Goal: Information Seeking & Learning: Learn about a topic

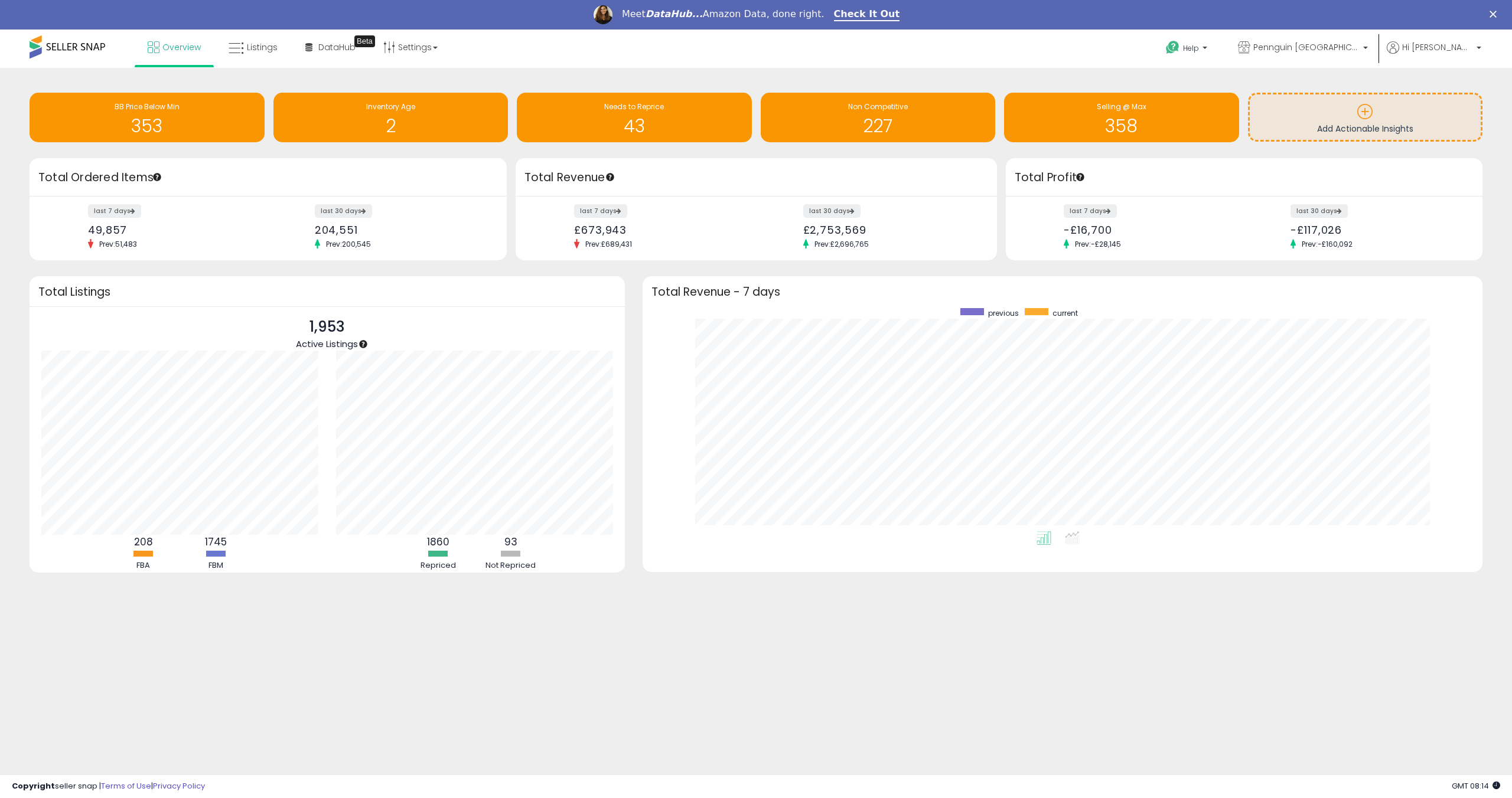
scroll to position [223, 816]
click at [256, 45] on span "Listings" at bounding box center [263, 47] width 31 height 12
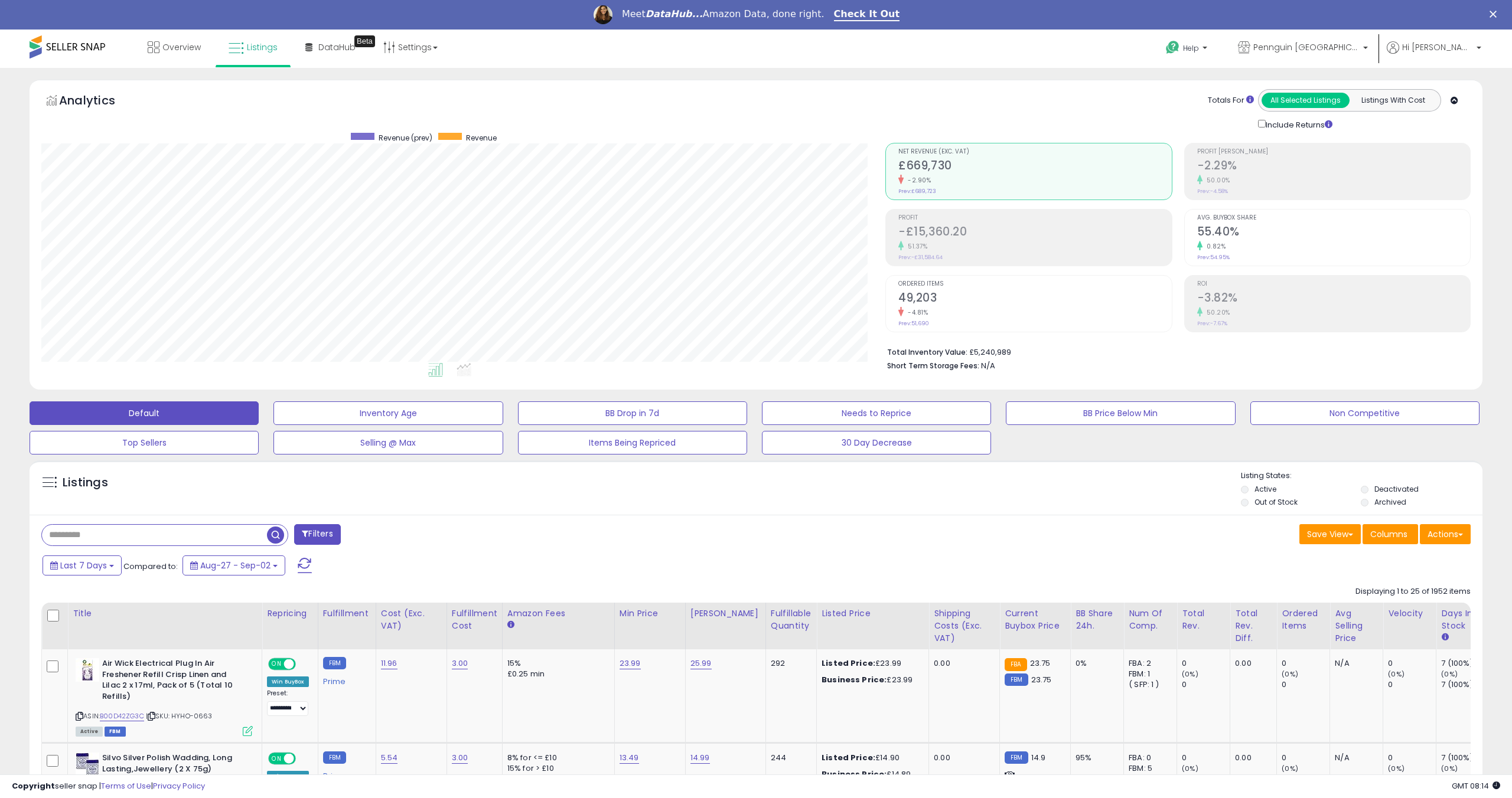
scroll to position [242, 844]
click at [230, 446] on button "Top Sellers" at bounding box center [144, 443] width 229 height 23
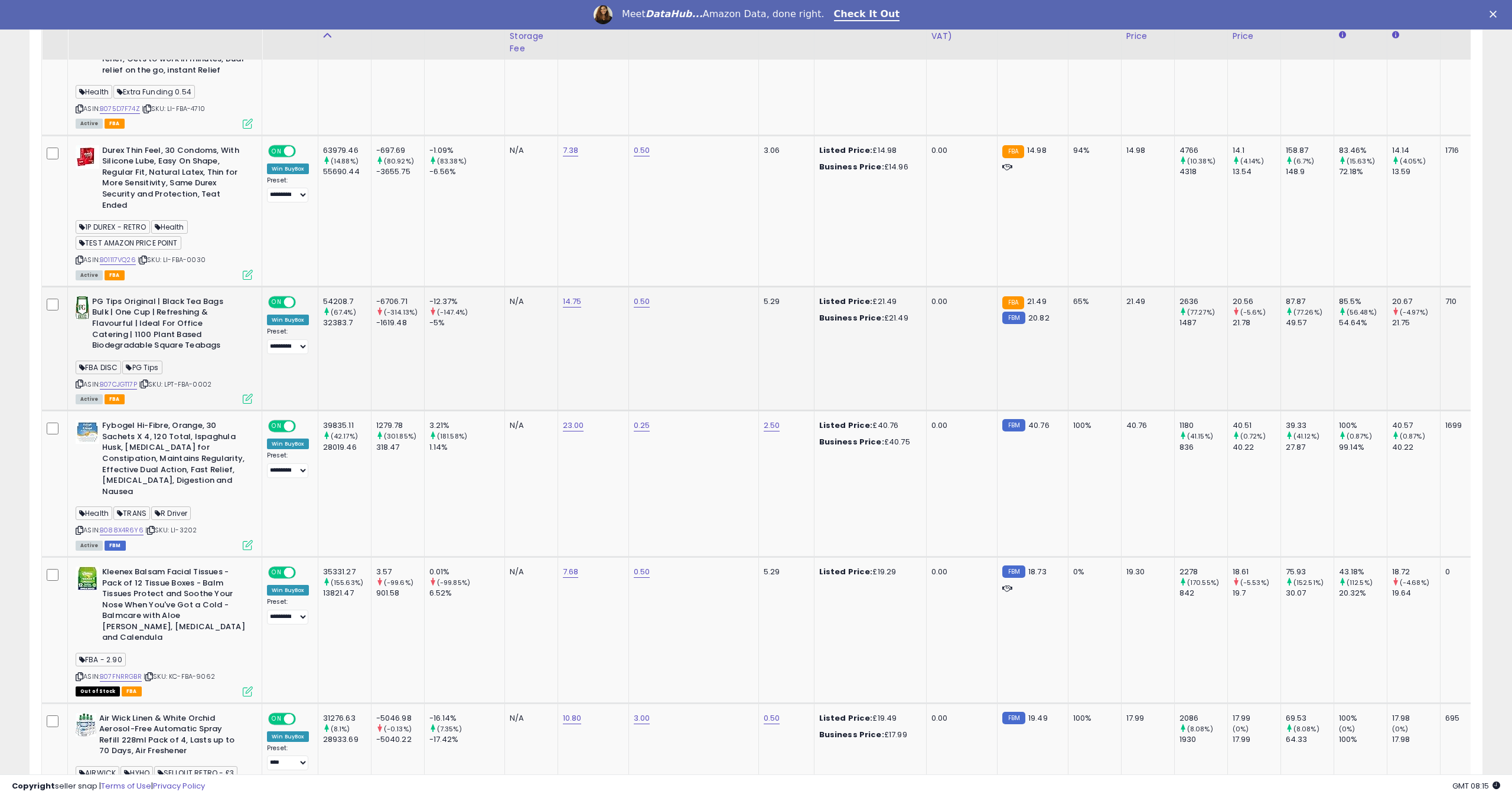
scroll to position [673, 0]
click at [124, 671] on link "B07FNRRGBR" at bounding box center [121, 676] width 42 height 10
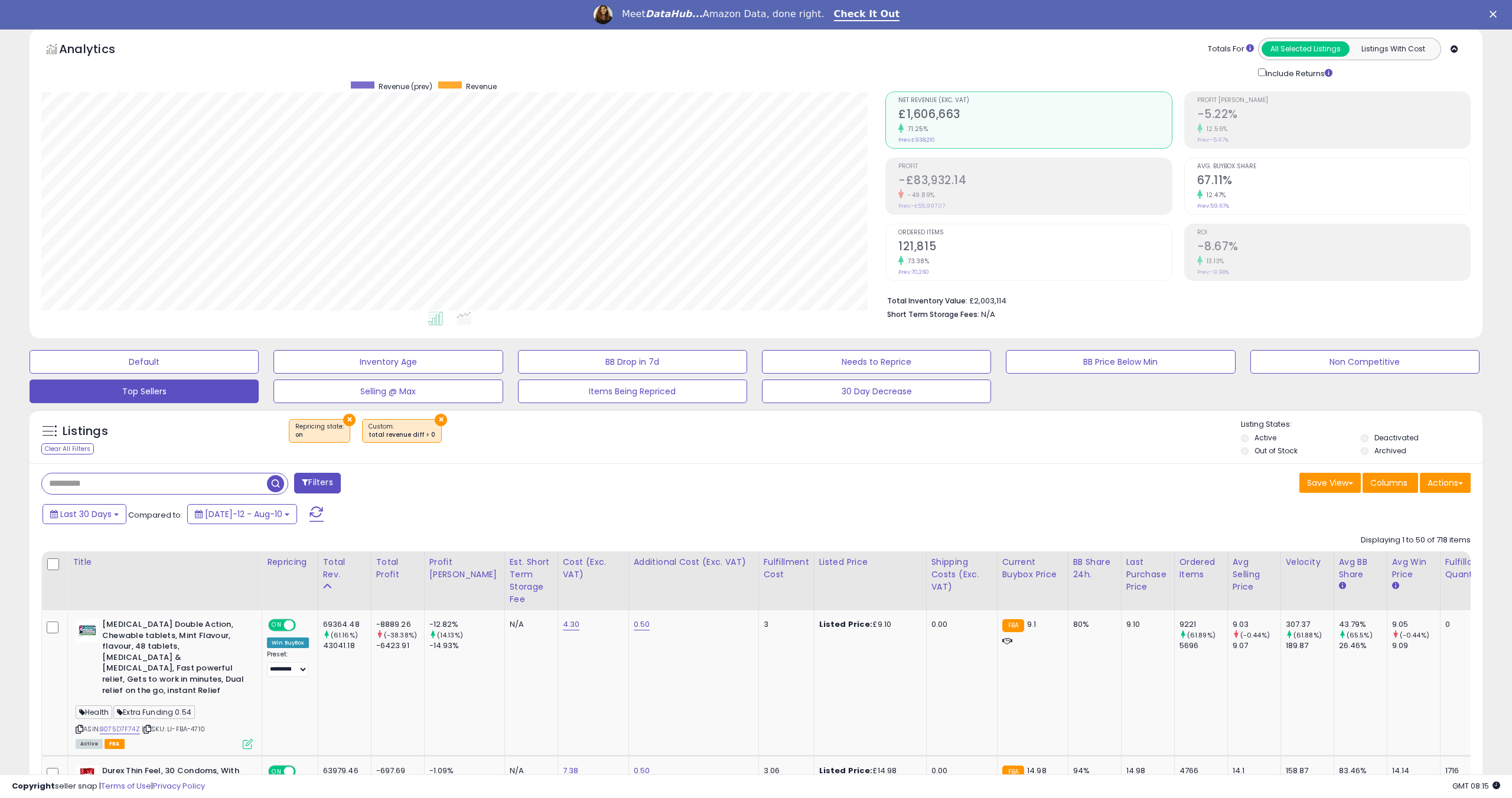
scroll to position [51, 0]
click at [627, 364] on button "BB Drop in 7d" at bounding box center [632, 363] width 229 height 23
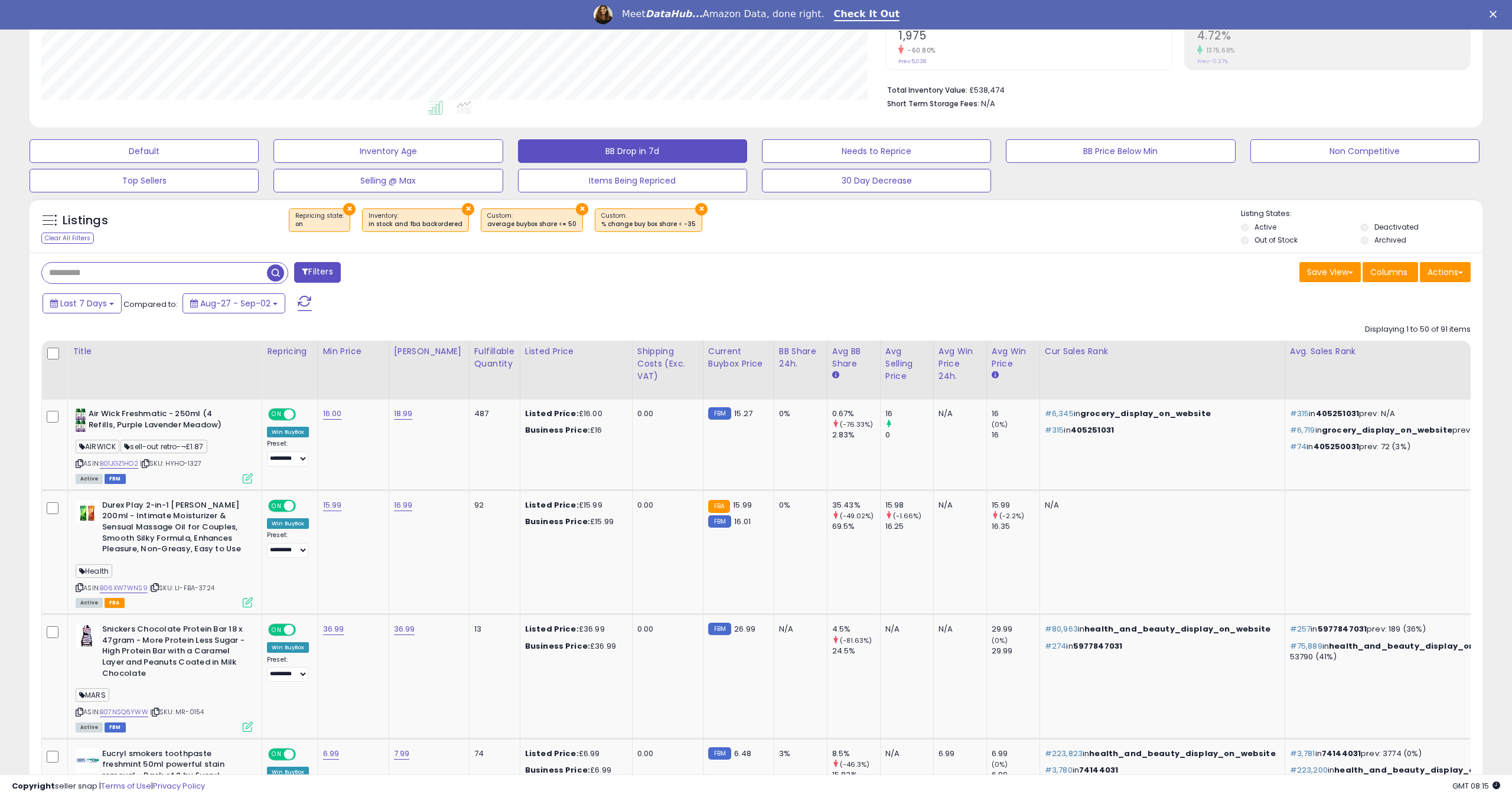
scroll to position [266, 0]
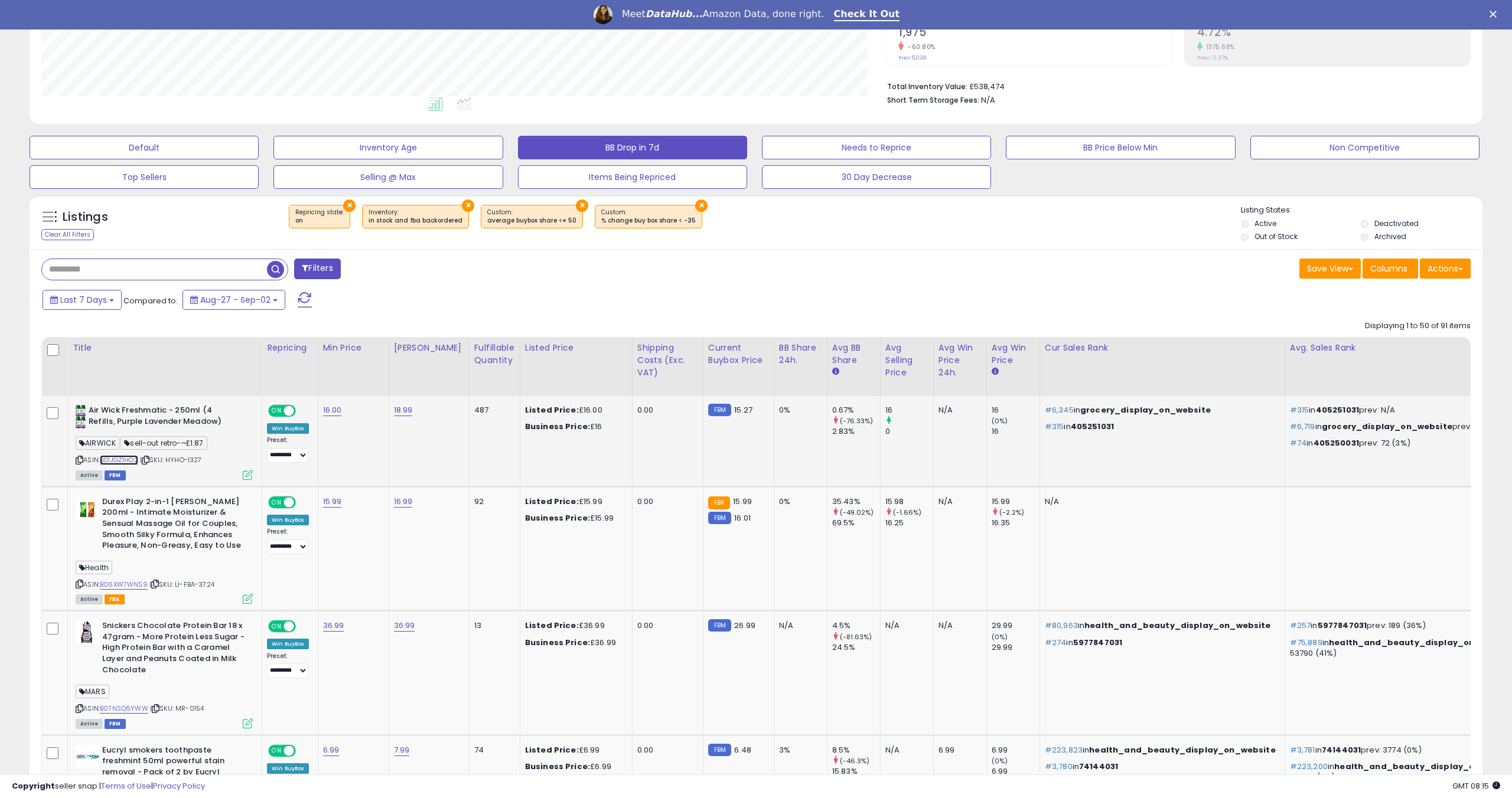
click at [127, 460] on link "B01JGZ1HO2" at bounding box center [119, 460] width 38 height 10
click at [127, 586] on link "B06XW7WNS9" at bounding box center [124, 585] width 48 height 10
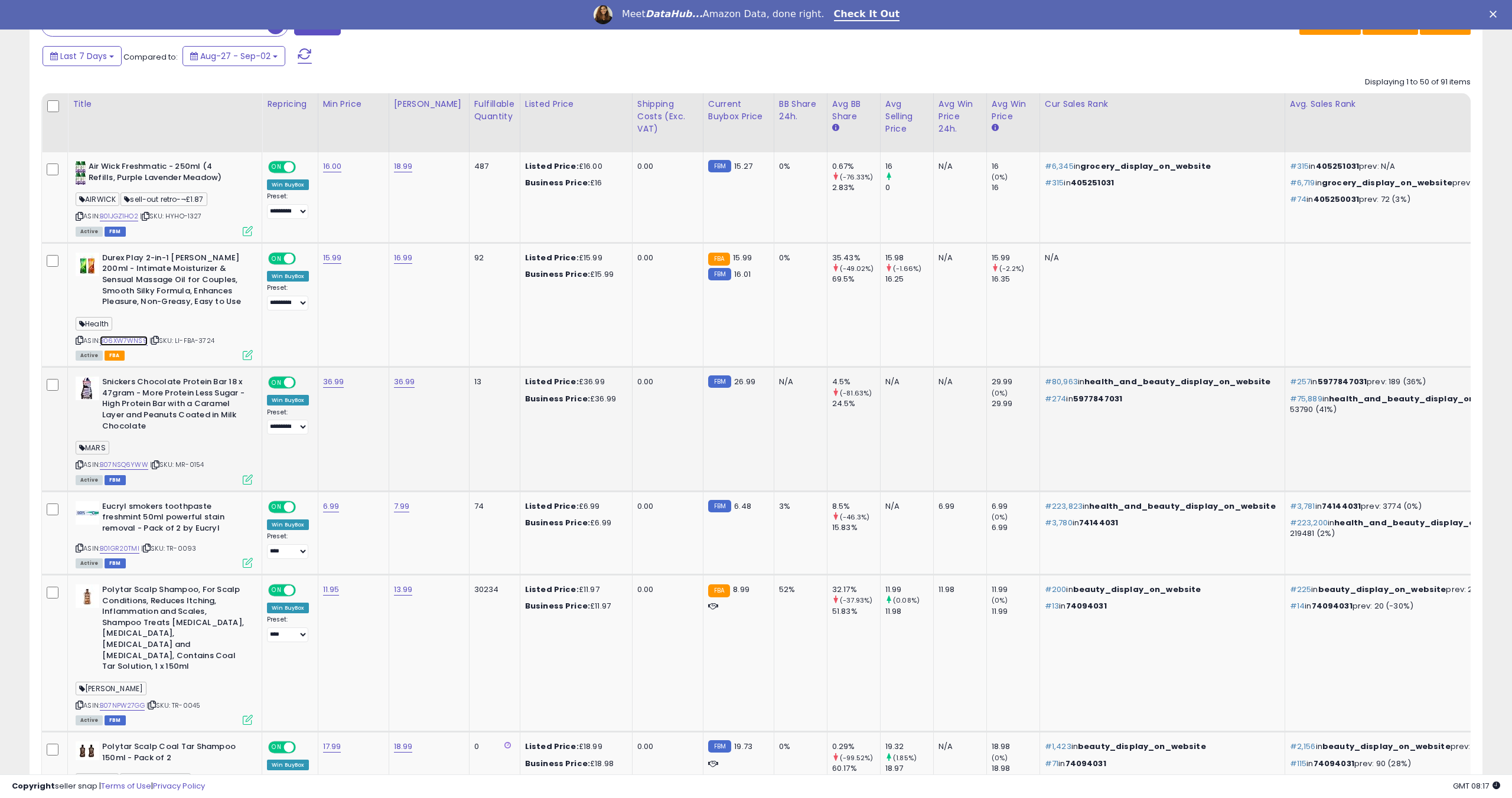
scroll to position [506, 0]
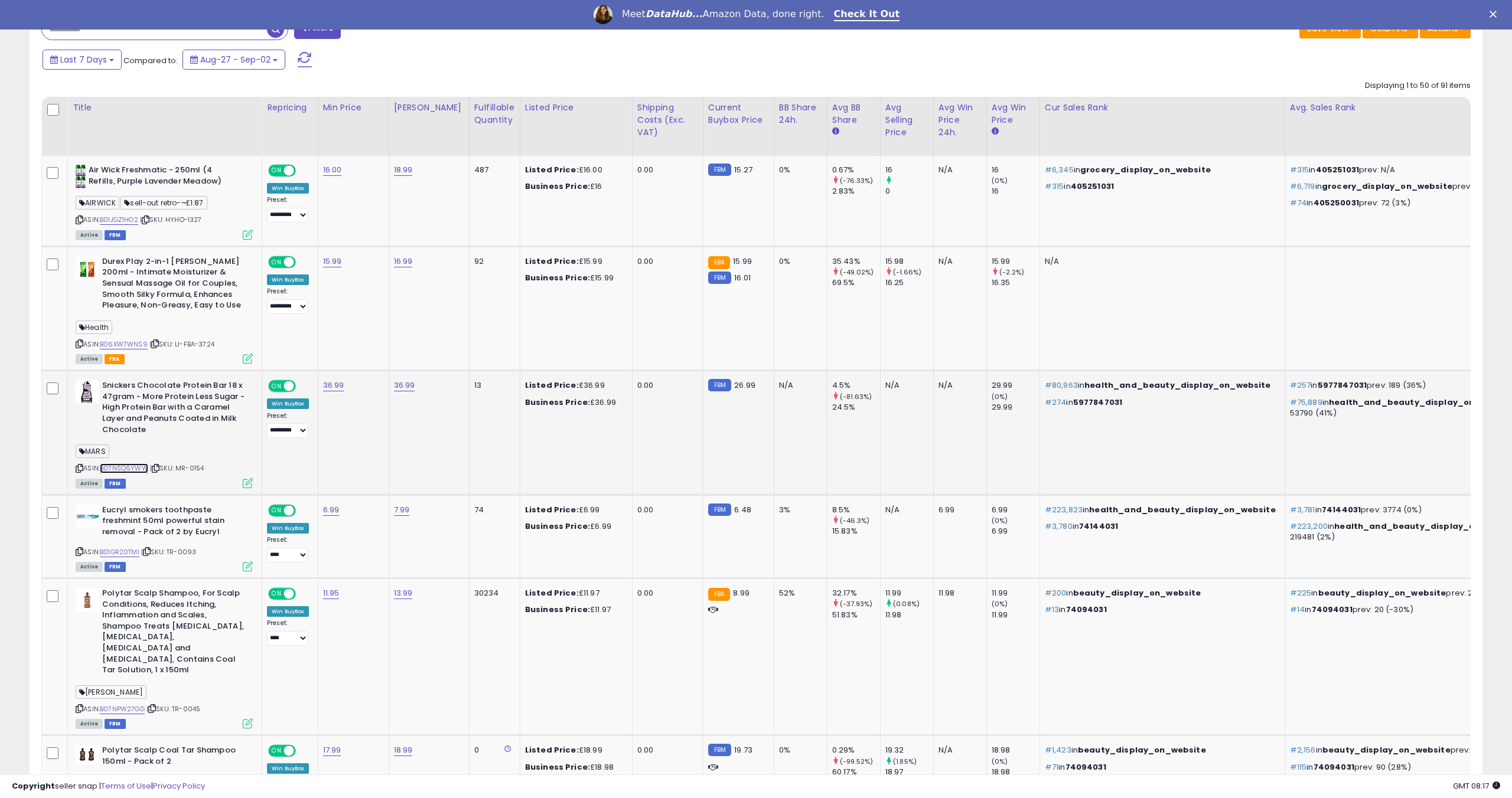
click at [133, 469] on link "B07NSQ6YWW" at bounding box center [124, 468] width 48 height 10
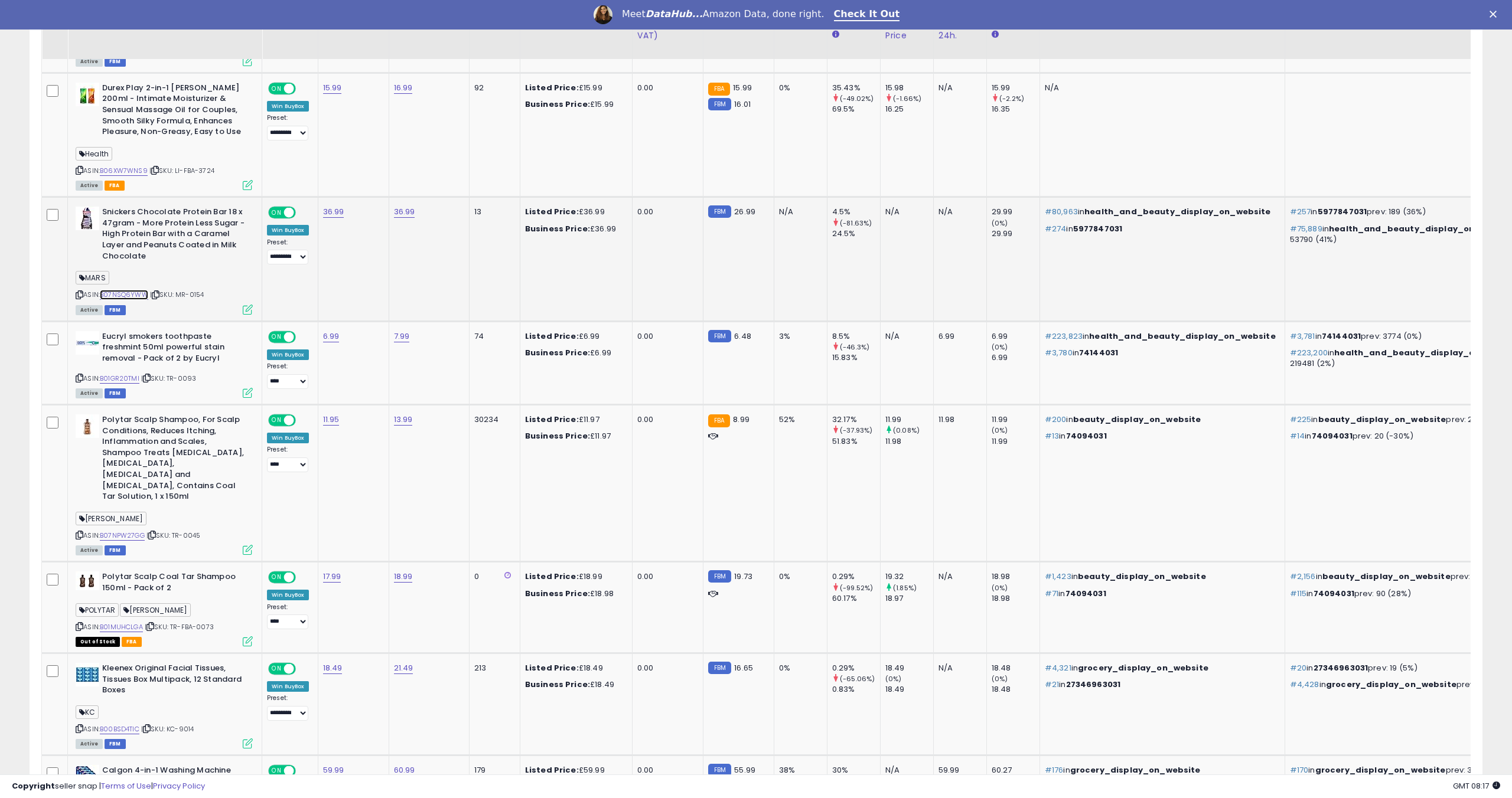
scroll to position [681, 0]
click at [117, 530] on link "B07NPW27GG" at bounding box center [122, 535] width 45 height 10
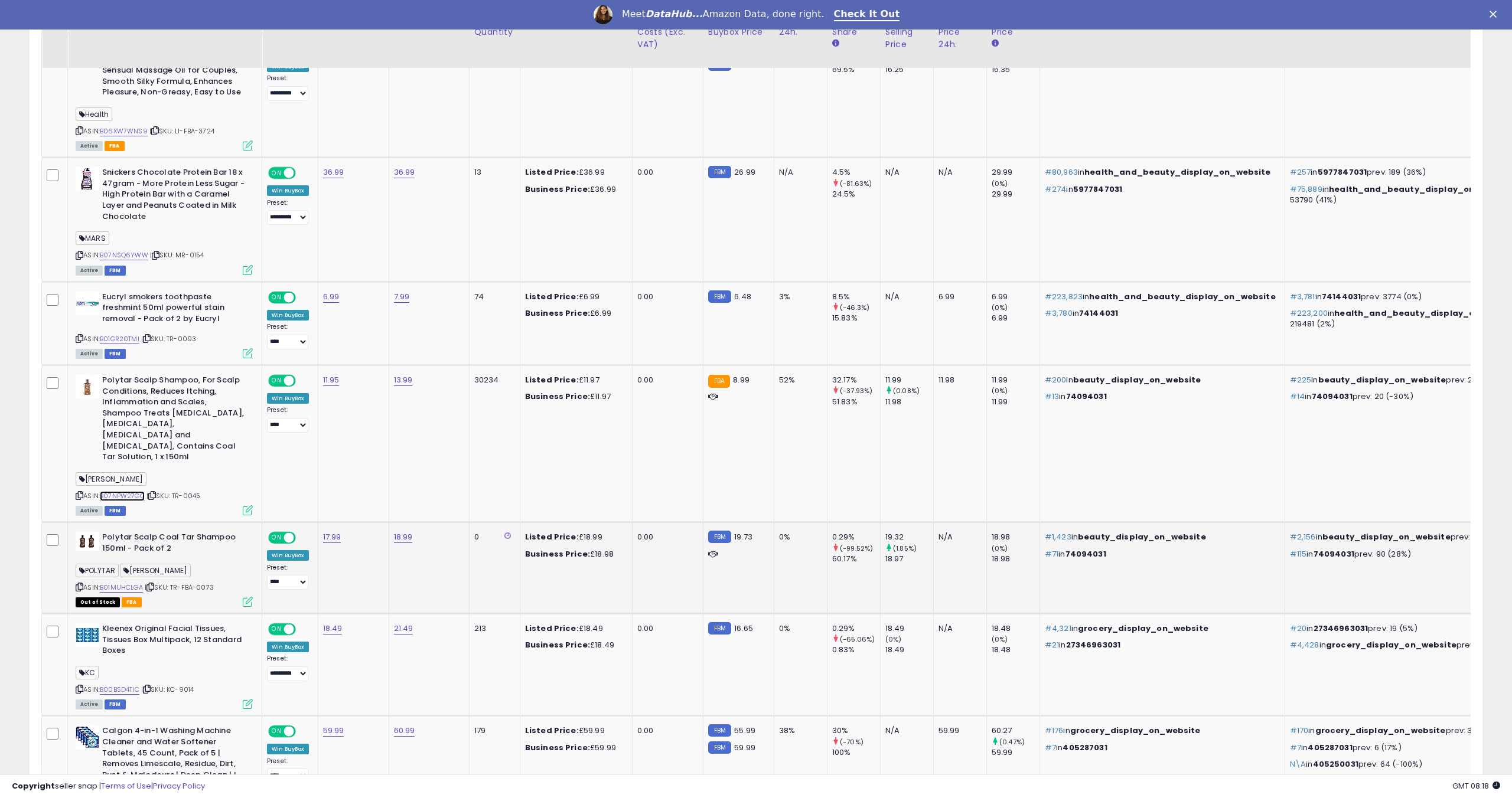
scroll to position [735, 0]
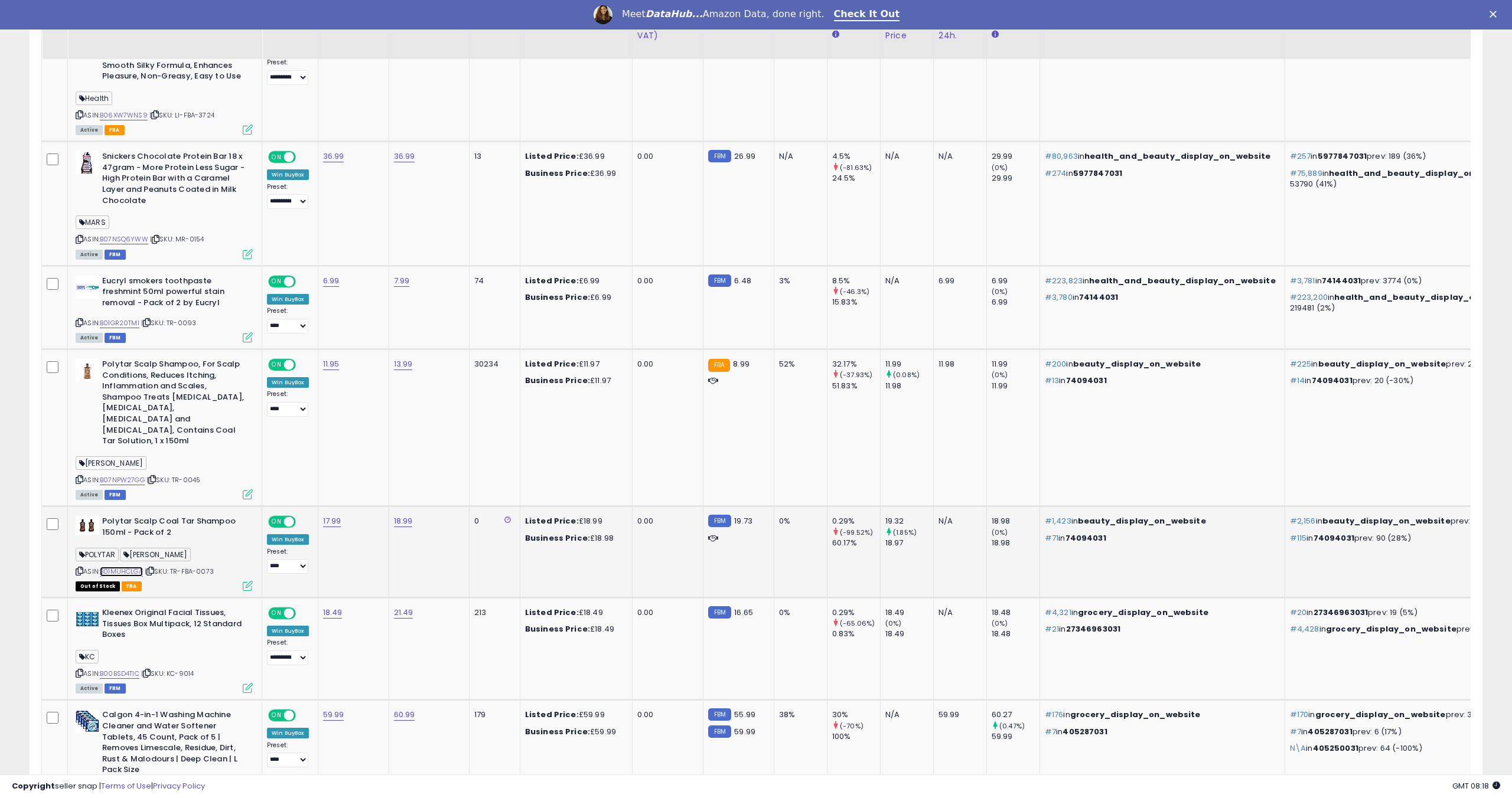
click at [113, 567] on link "B01MUHCLGA" at bounding box center [122, 572] width 43 height 10
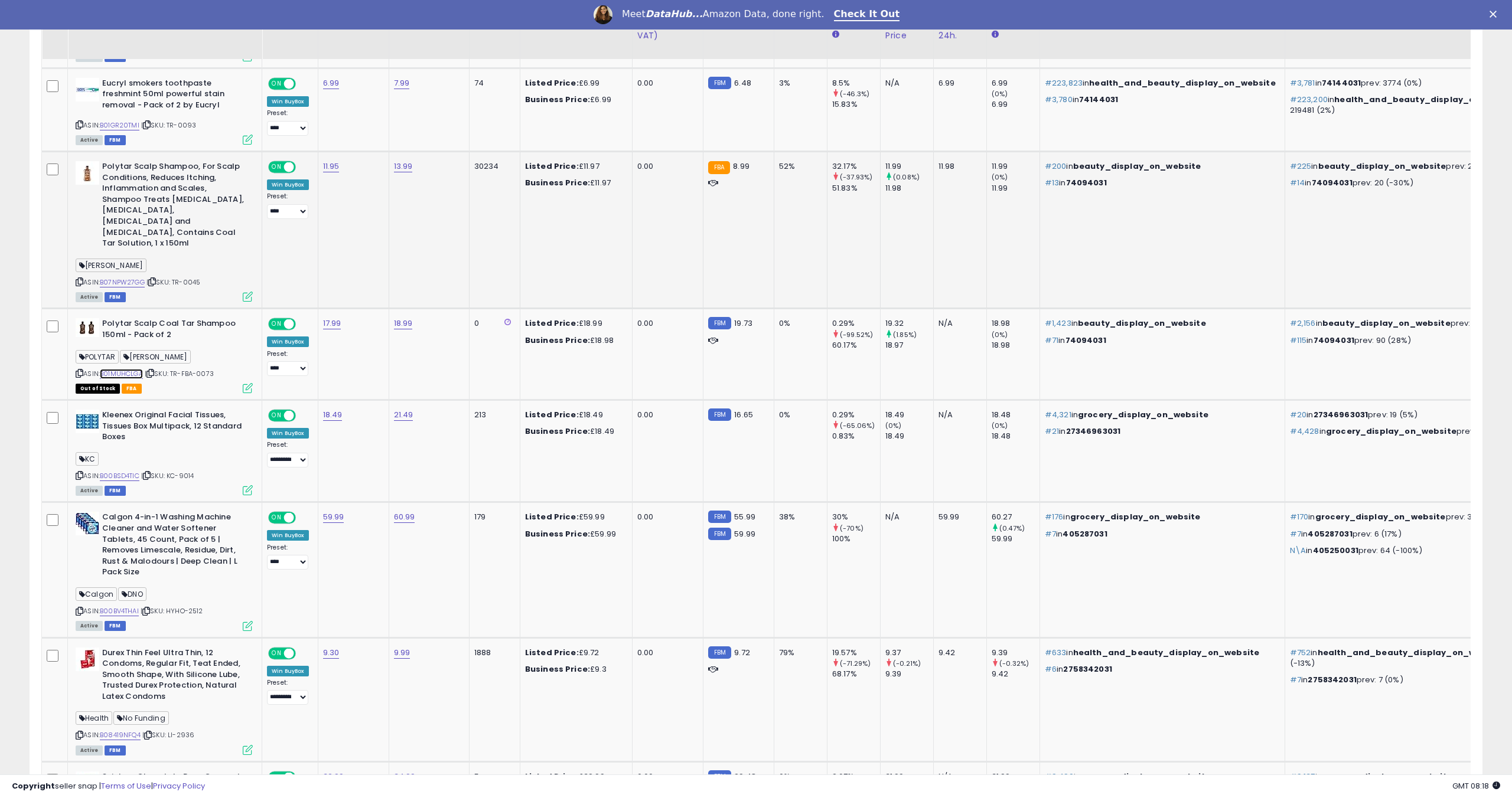
scroll to position [933, 0]
click at [130, 471] on link "B00BSD4TIC" at bounding box center [120, 476] width 40 height 10
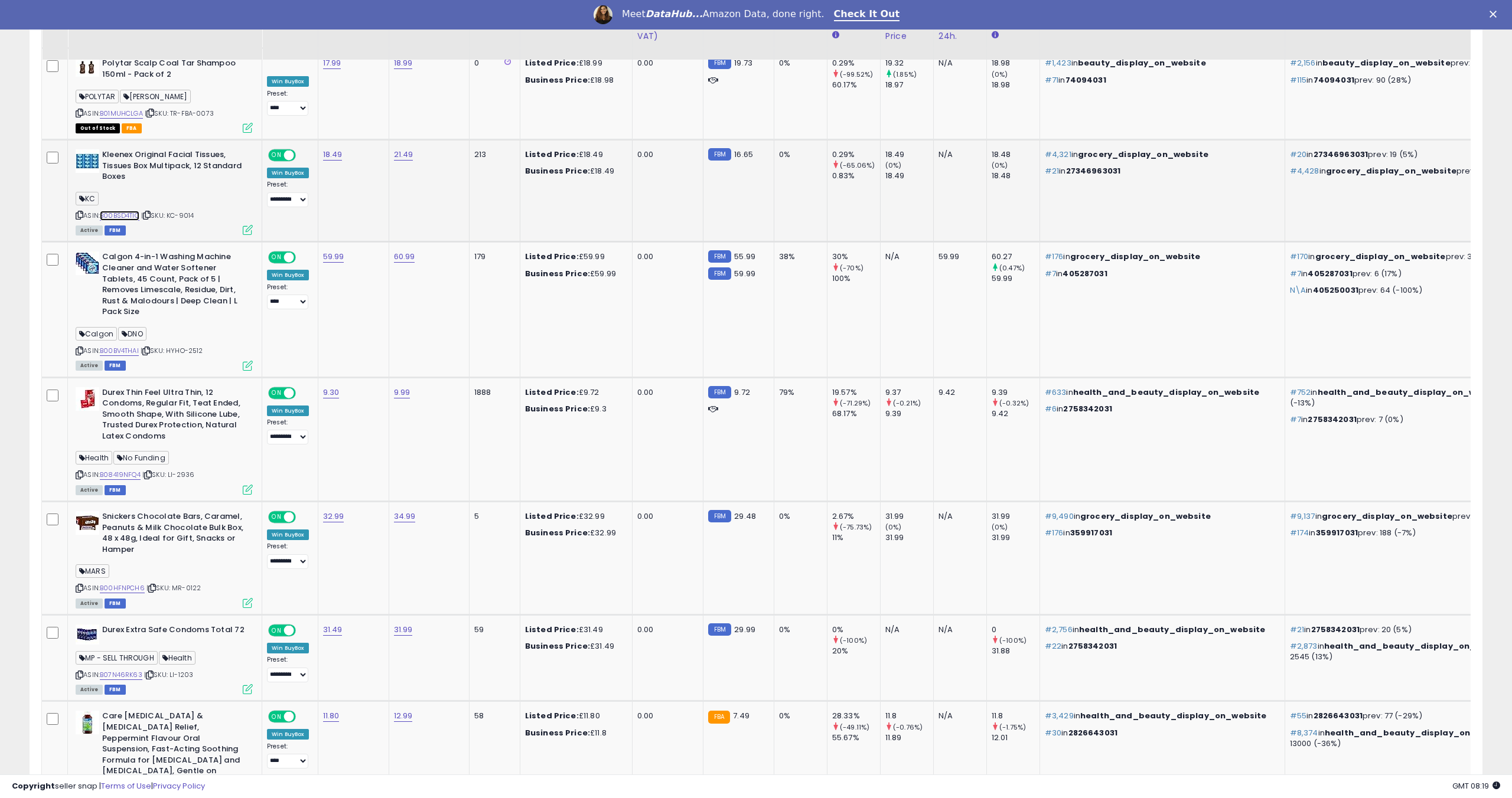
scroll to position [1195, 0]
click at [133, 469] on link "B08419NFQ4" at bounding box center [120, 474] width 41 height 10
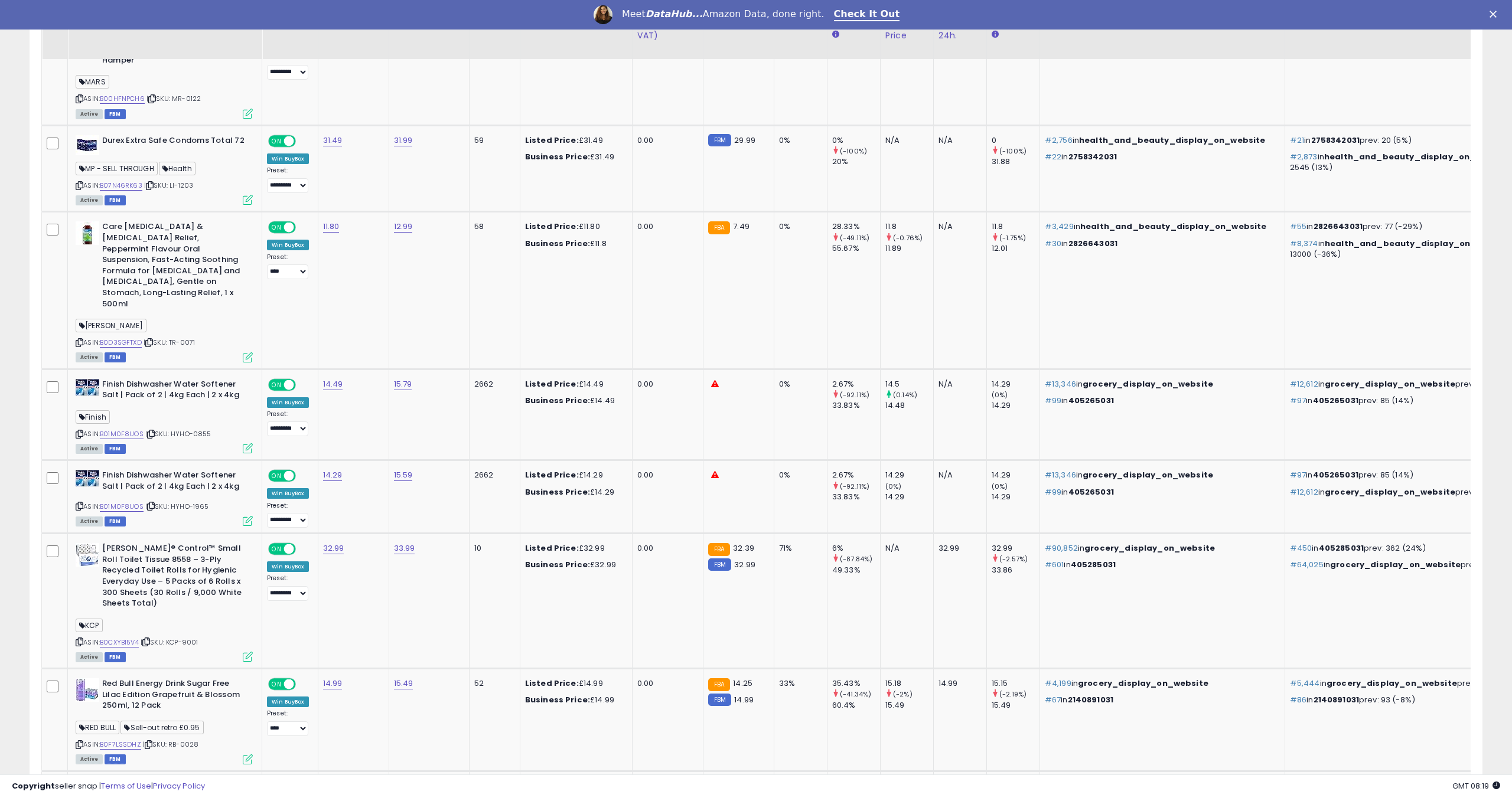
scroll to position [1684, 0]
click at [131, 337] on link "B0D3SGFTXD" at bounding box center [121, 342] width 42 height 10
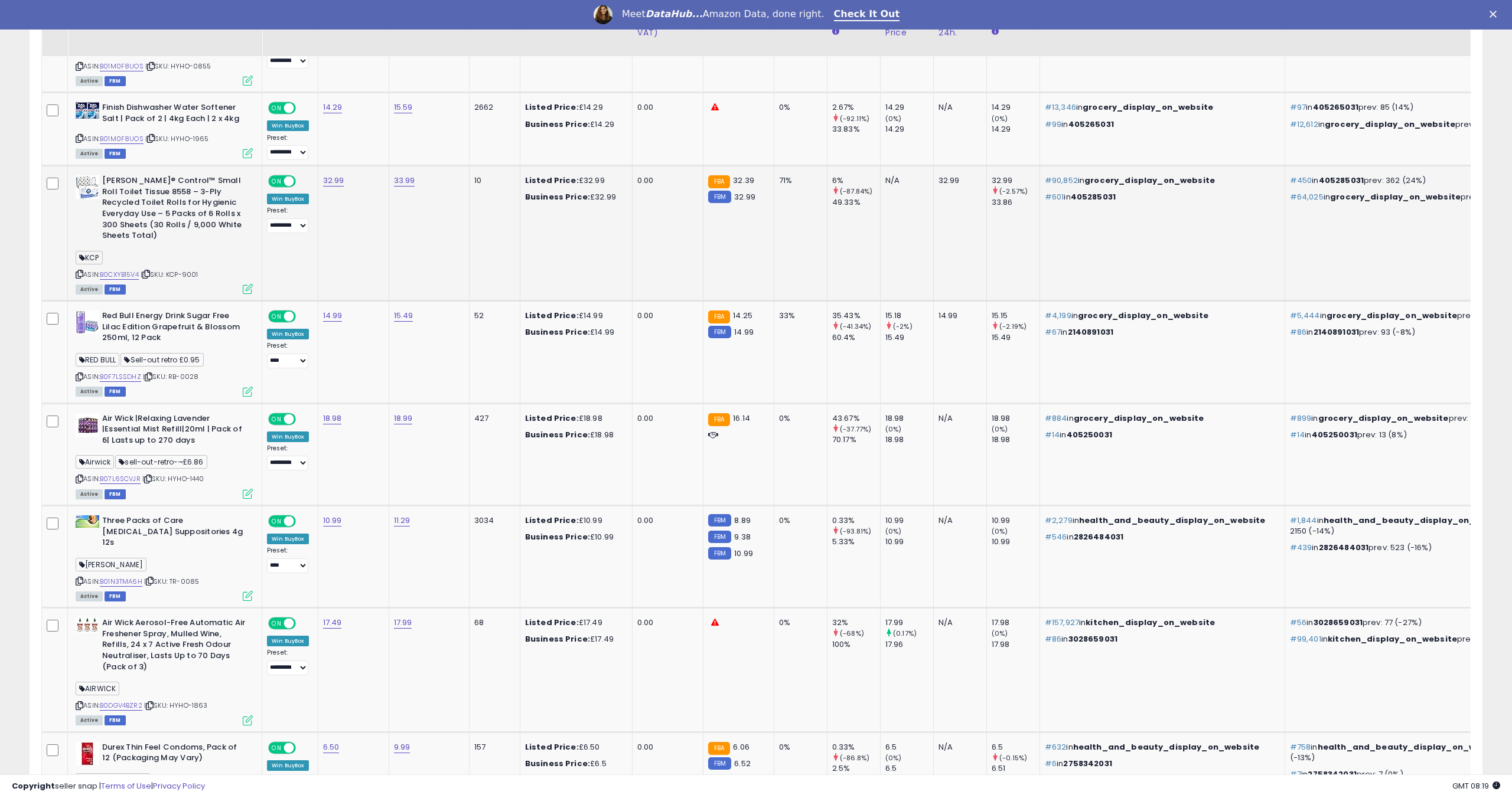
scroll to position [2052, 0]
click at [126, 576] on link "B01N3TMA6H" at bounding box center [121, 581] width 43 height 10
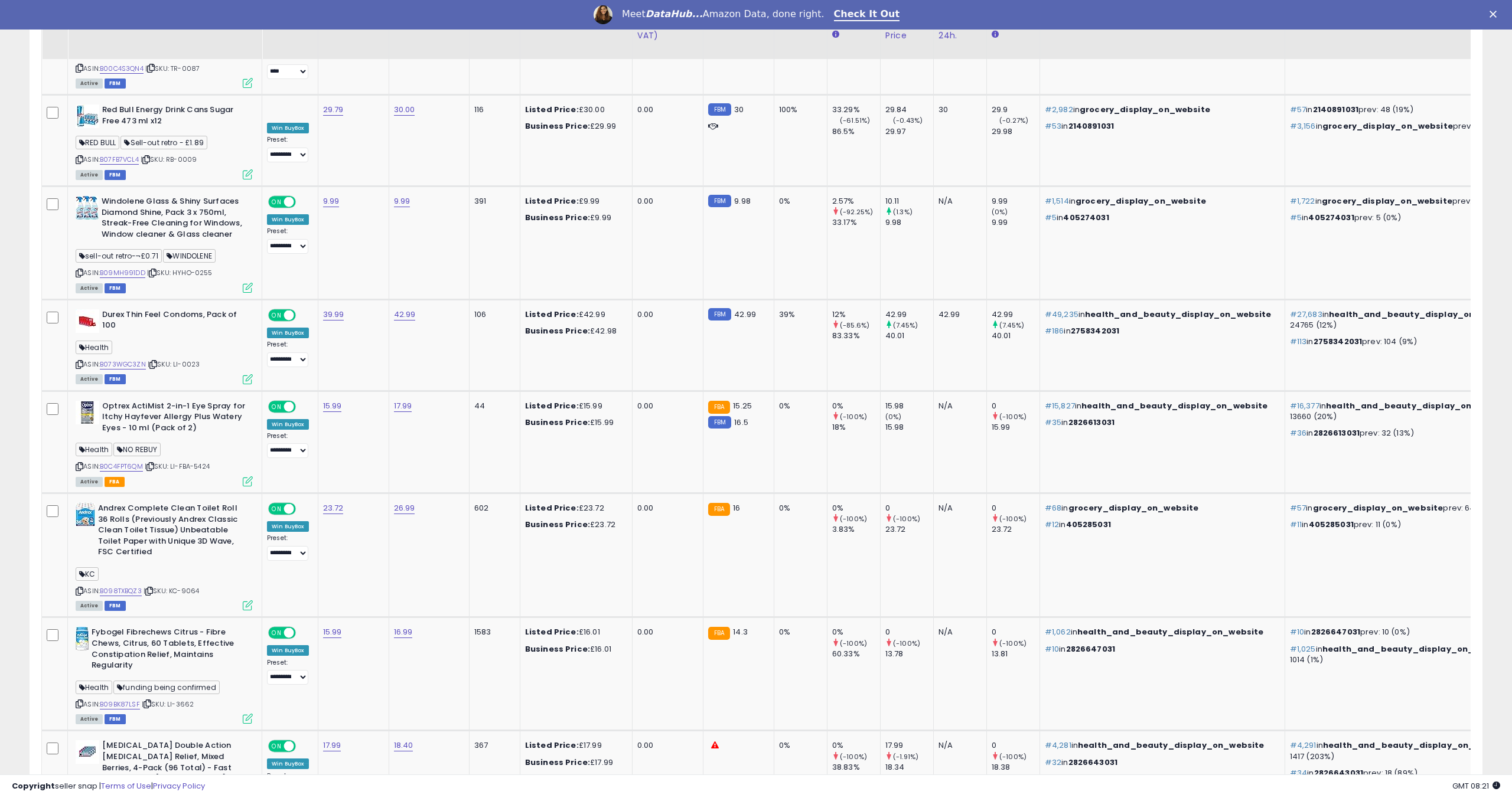
scroll to position [3508, 0]
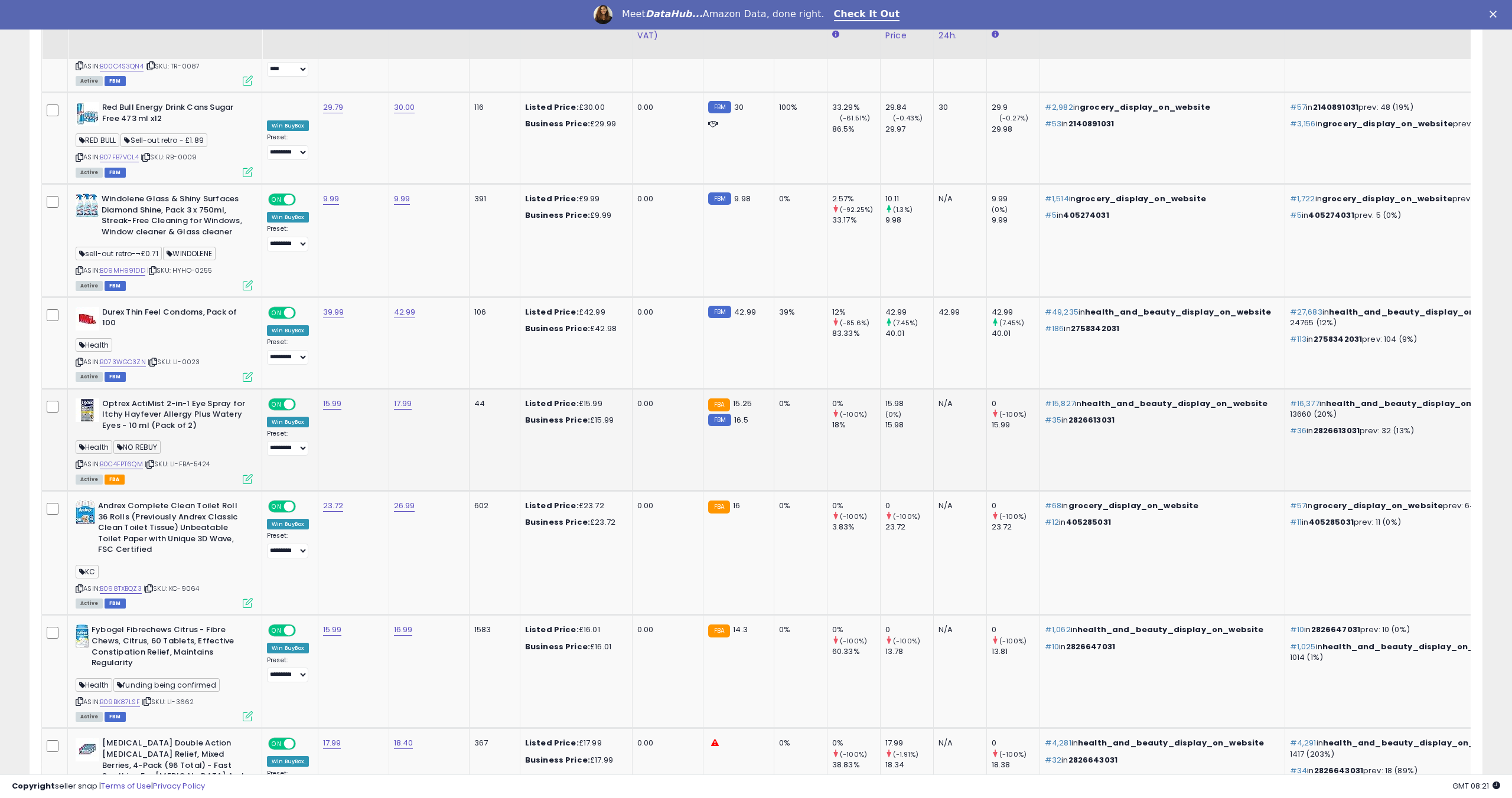
click at [127, 405] on div "ASIN: B0C4FPT6QM | SKU: LI-FBA-5424 Active FBA" at bounding box center [164, 440] width 177 height 85
click at [127, 460] on link "B0C4FPT6QM" at bounding box center [122, 464] width 43 height 10
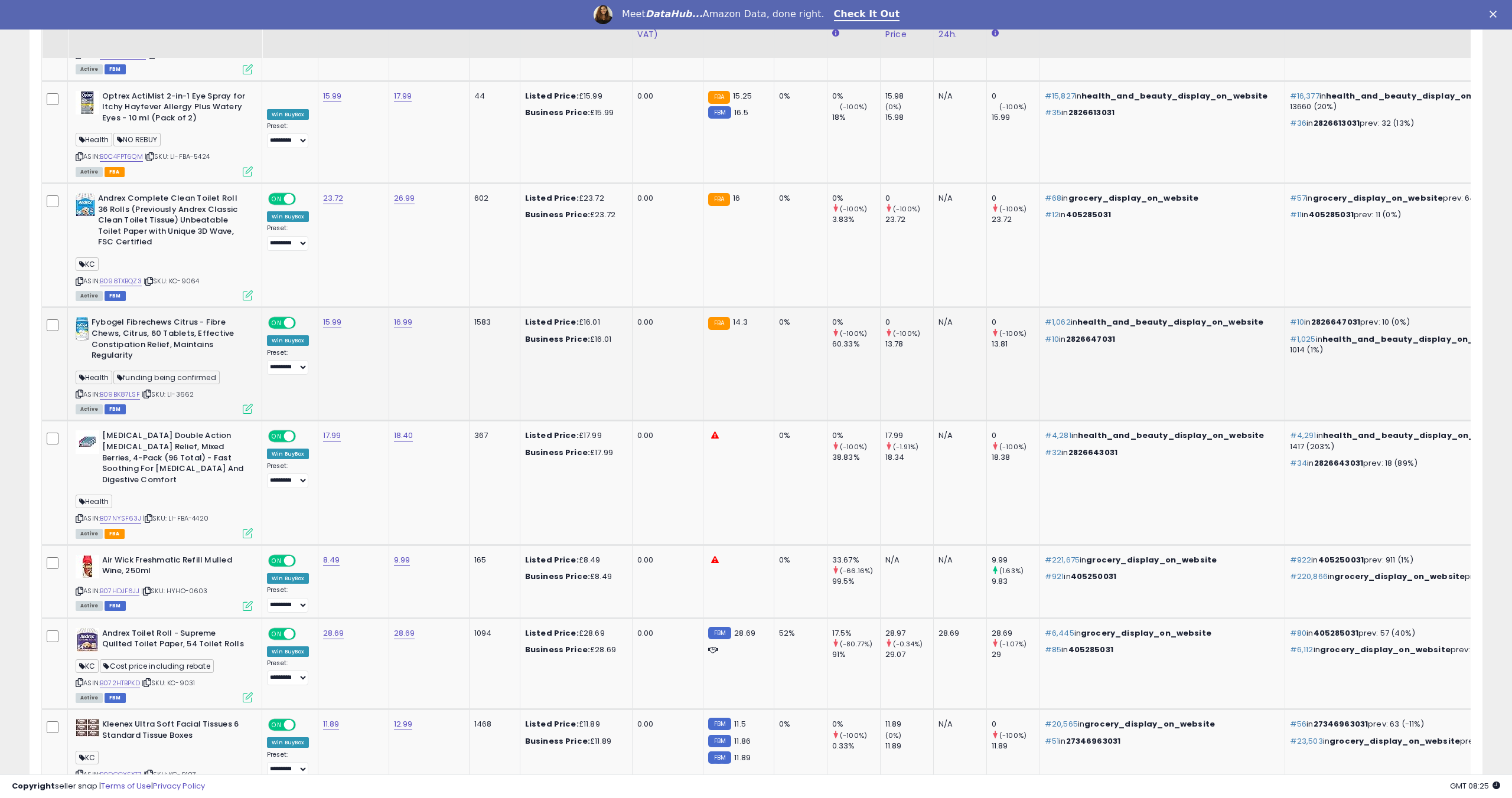
scroll to position [3816, 0]
click at [124, 586] on link "B07HDJF6JJ" at bounding box center [120, 590] width 40 height 10
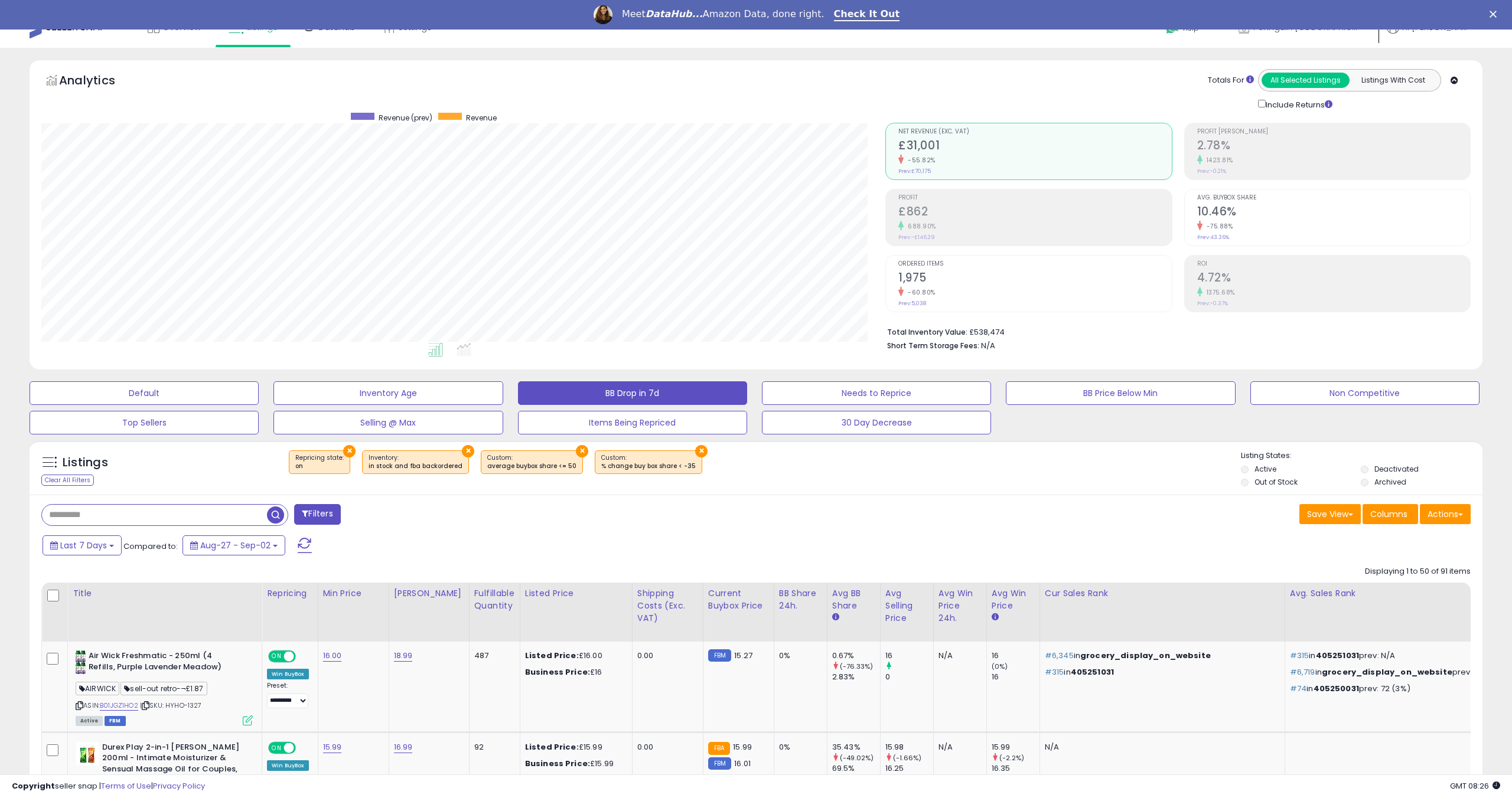
scroll to position [24, 0]
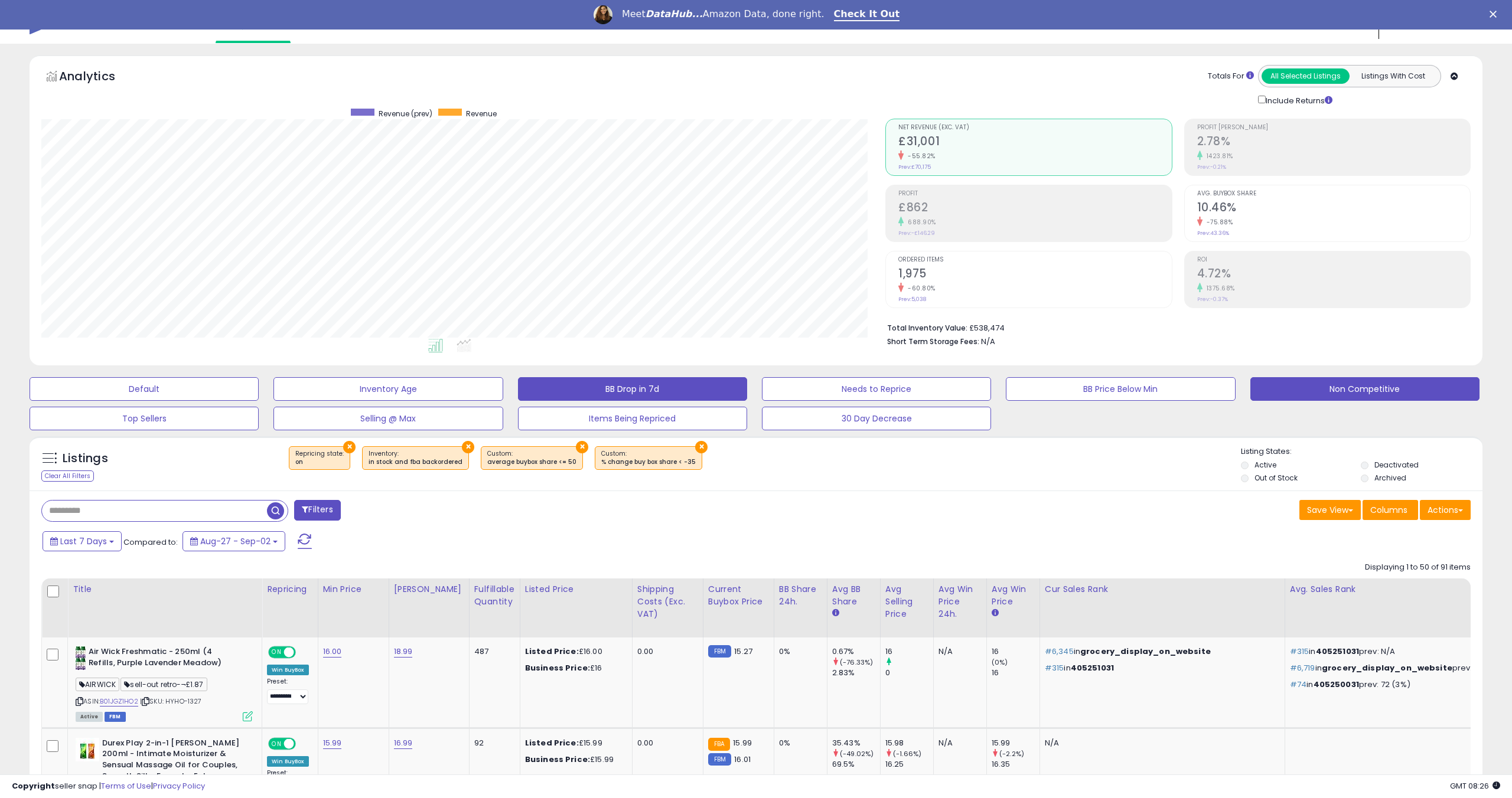
click at [1275, 390] on button "Non Competitive" at bounding box center [1365, 389] width 229 height 23
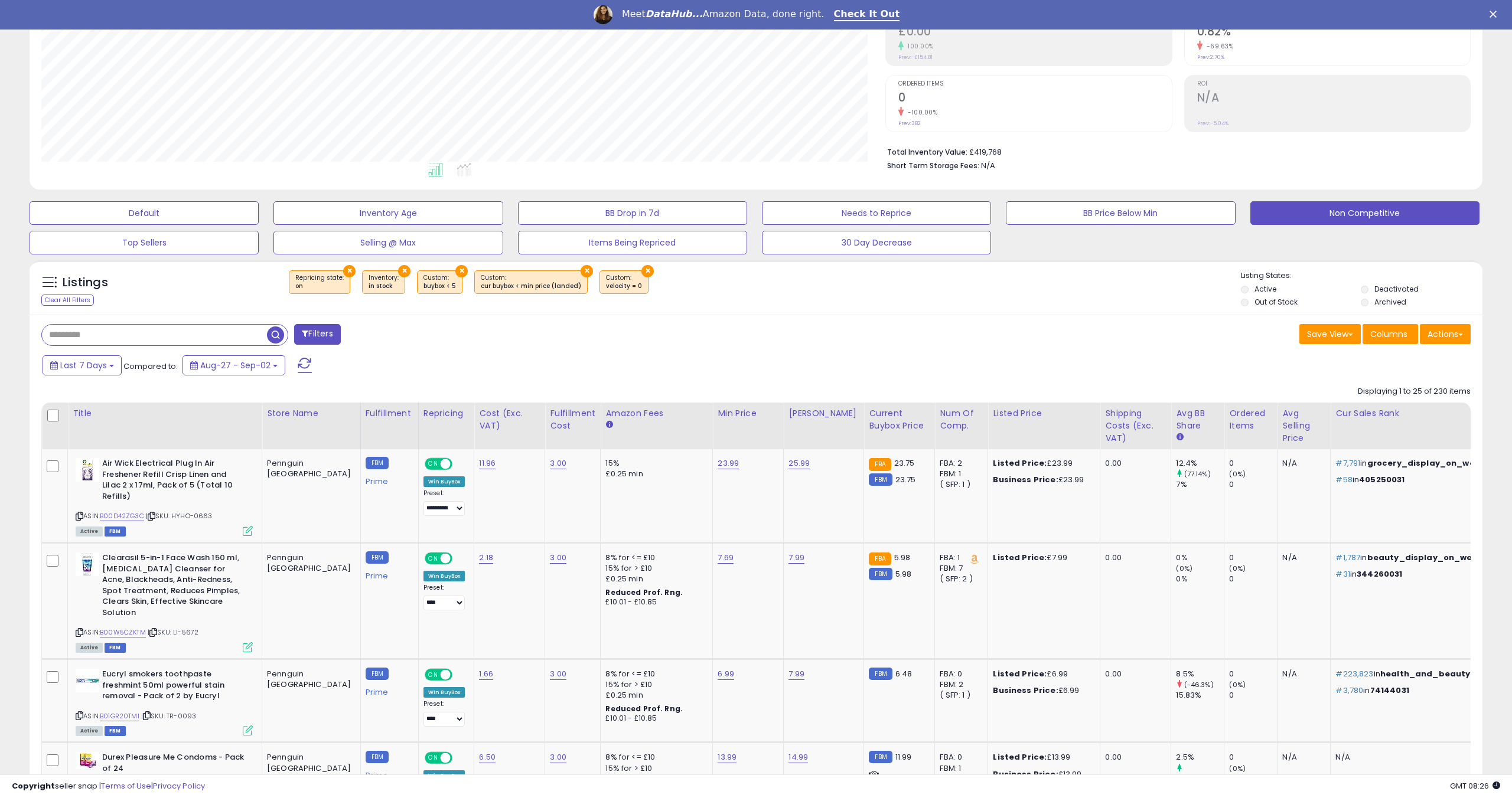
scroll to position [203, 0]
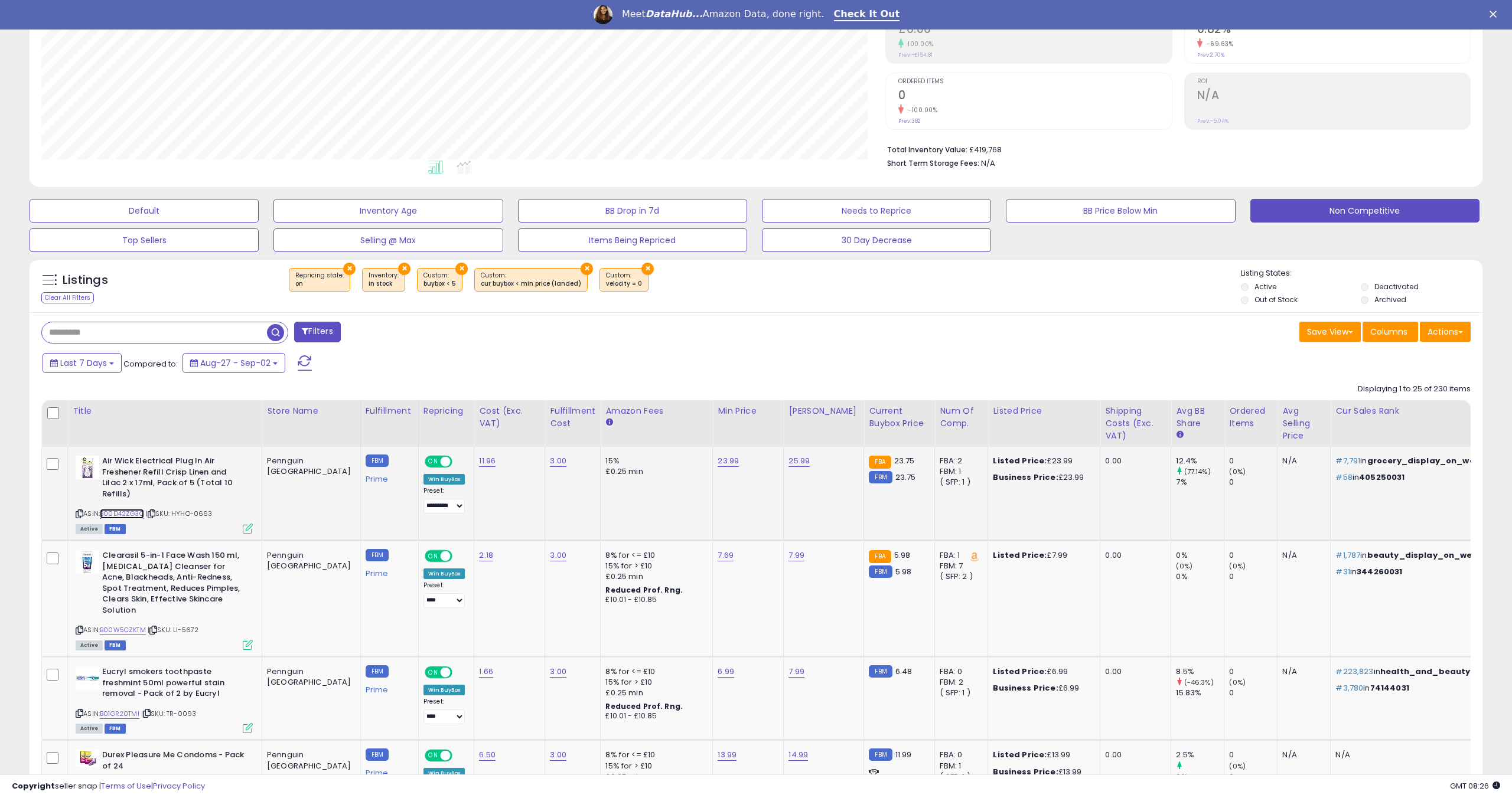
click at [116, 515] on link "B00D42ZG3C" at bounding box center [122, 514] width 44 height 10
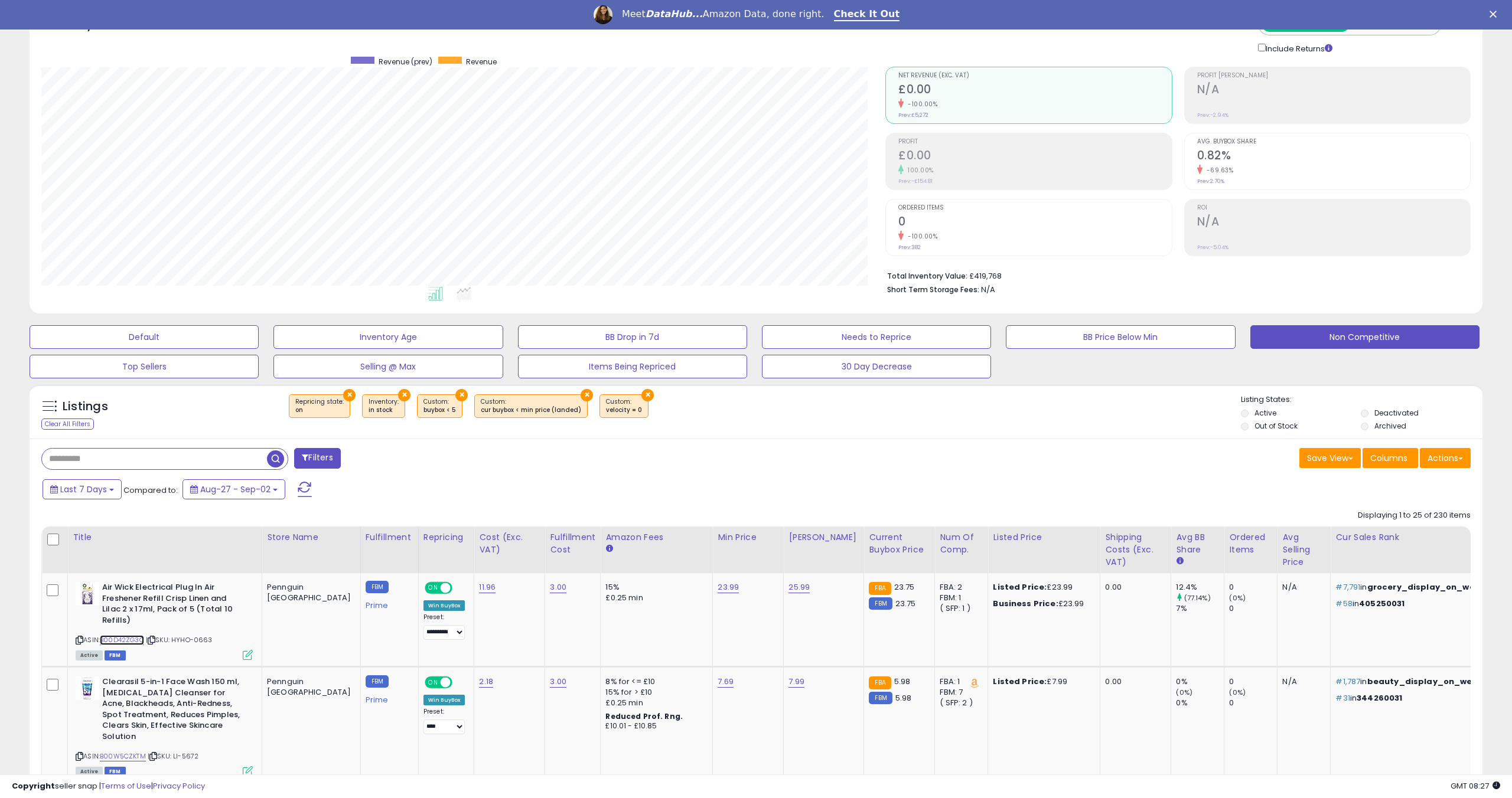
scroll to position [74, 0]
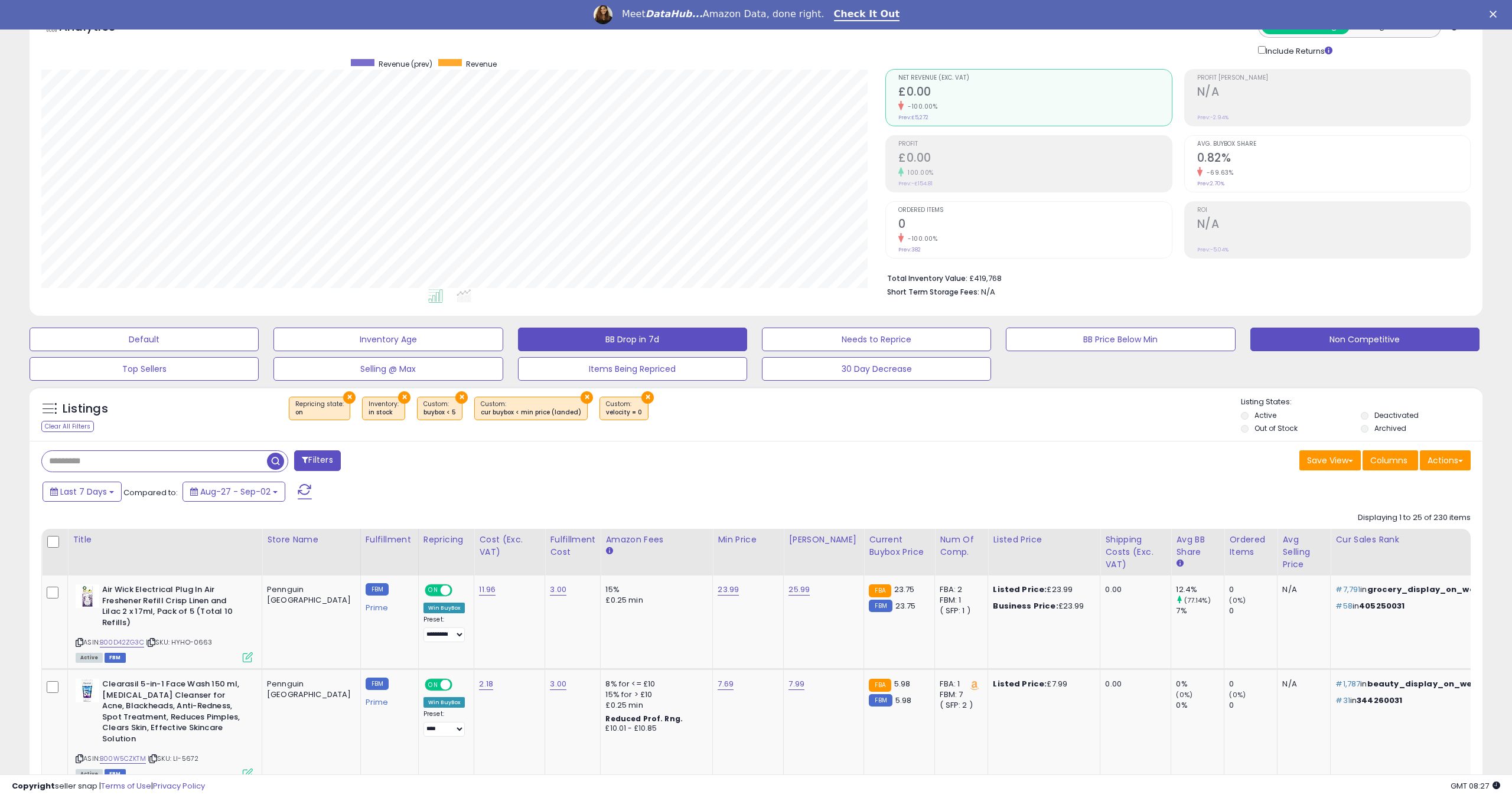
click at [567, 336] on button "BB Drop in 7d" at bounding box center [632, 340] width 229 height 23
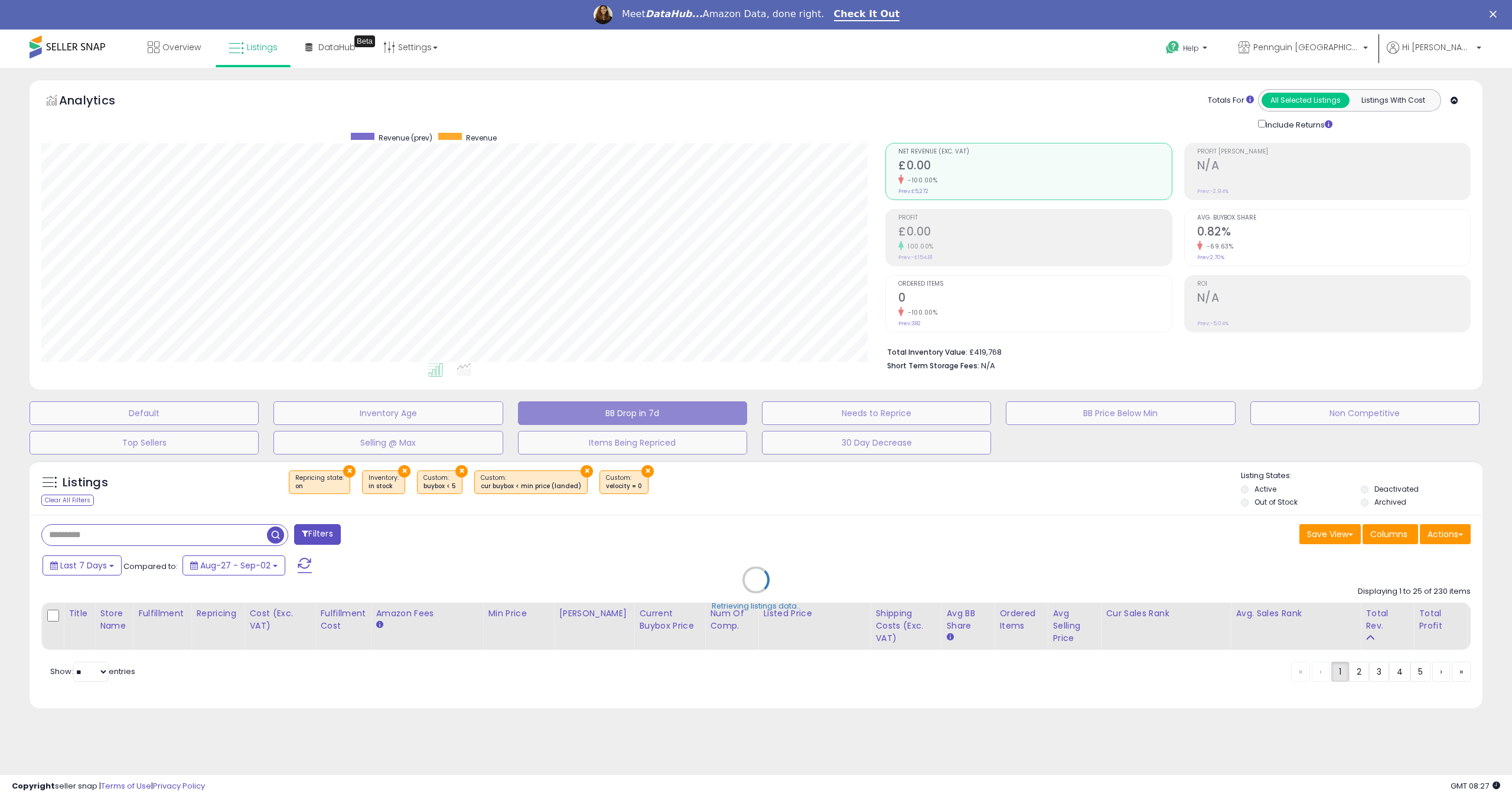
scroll to position [0, 0]
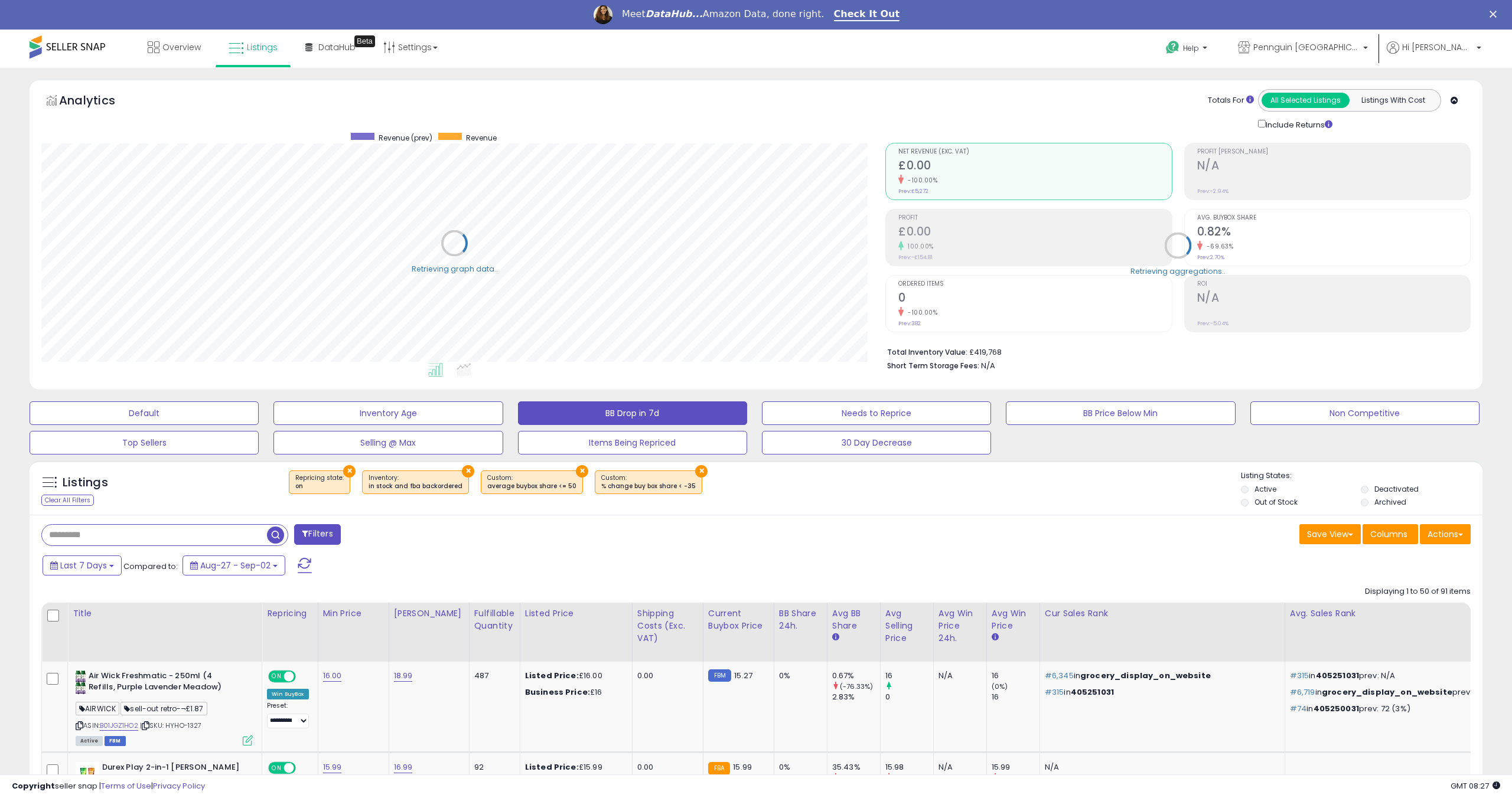
select select "**"
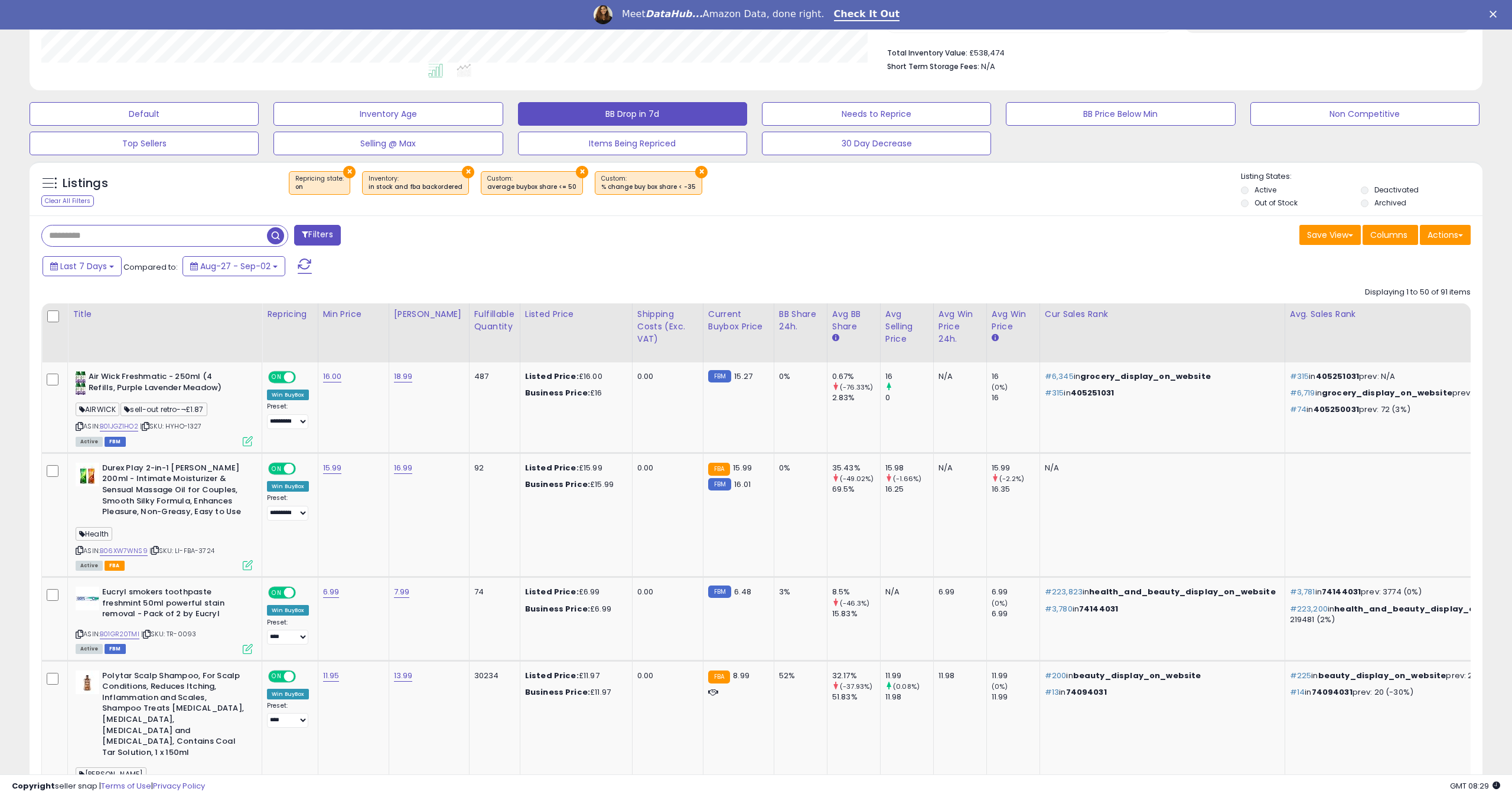
scroll to position [300, 0]
click at [125, 424] on link "B01JGZ1HO2" at bounding box center [119, 426] width 38 height 10
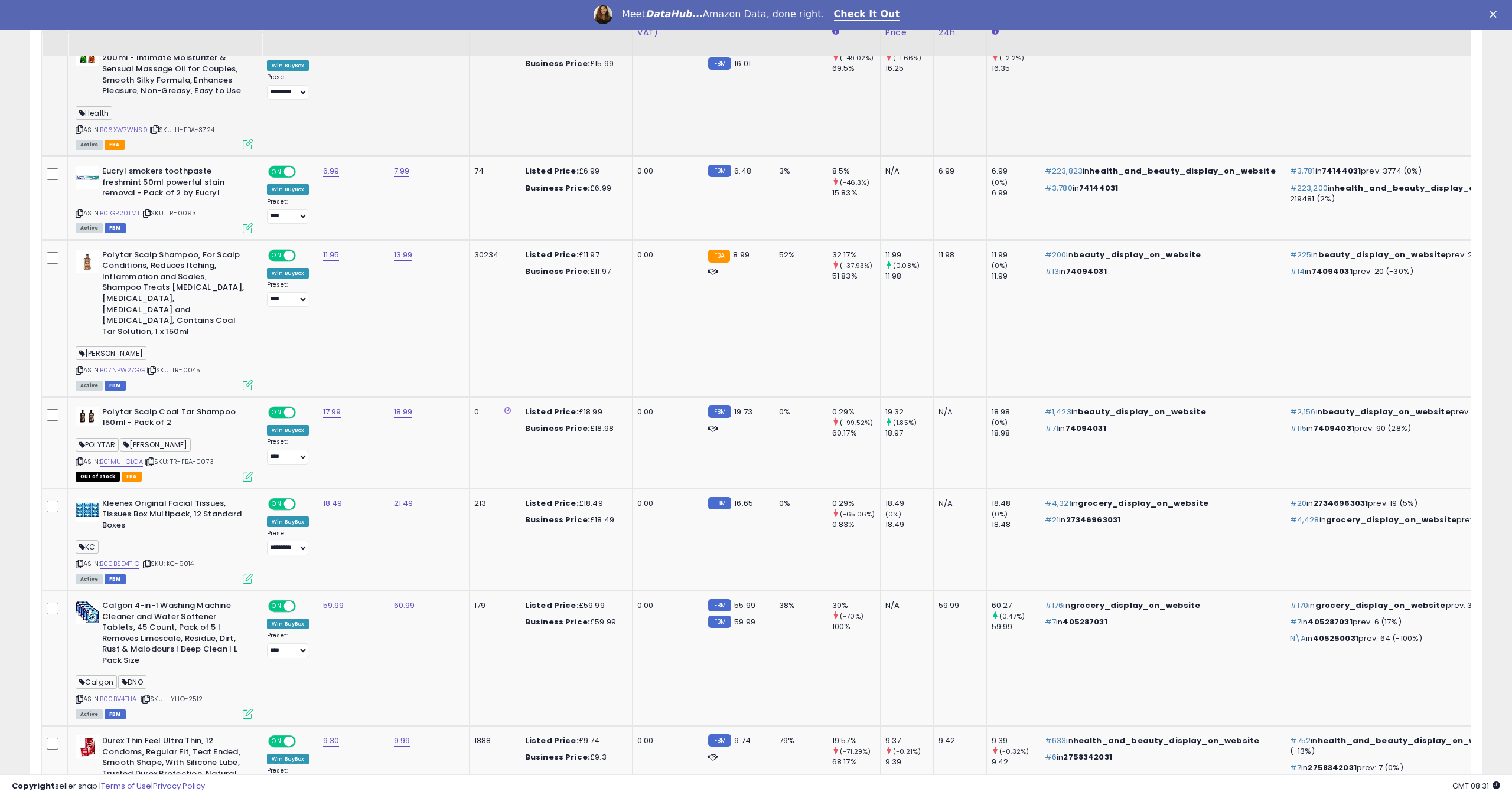
scroll to position [721, 0]
